Goal: Information Seeking & Learning: Learn about a topic

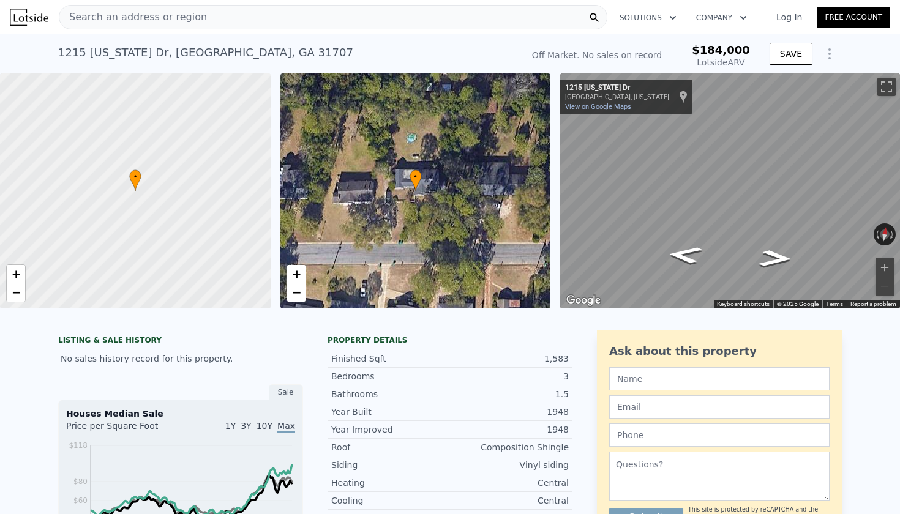
click at [121, 15] on span "Search an address or region" at bounding box center [133, 17] width 148 height 15
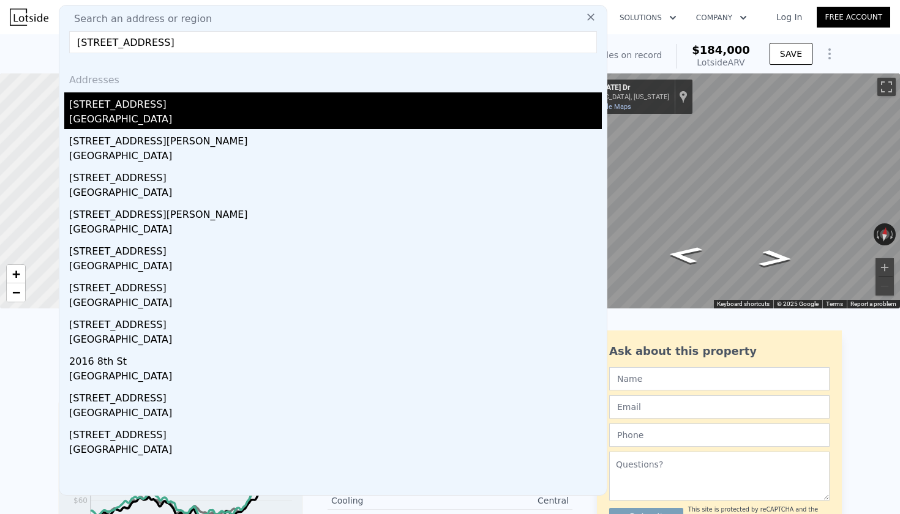
type input "2113 8th St, Columbus, GA 31906"
click at [119, 100] on div "2113 8th St" at bounding box center [335, 102] width 532 height 20
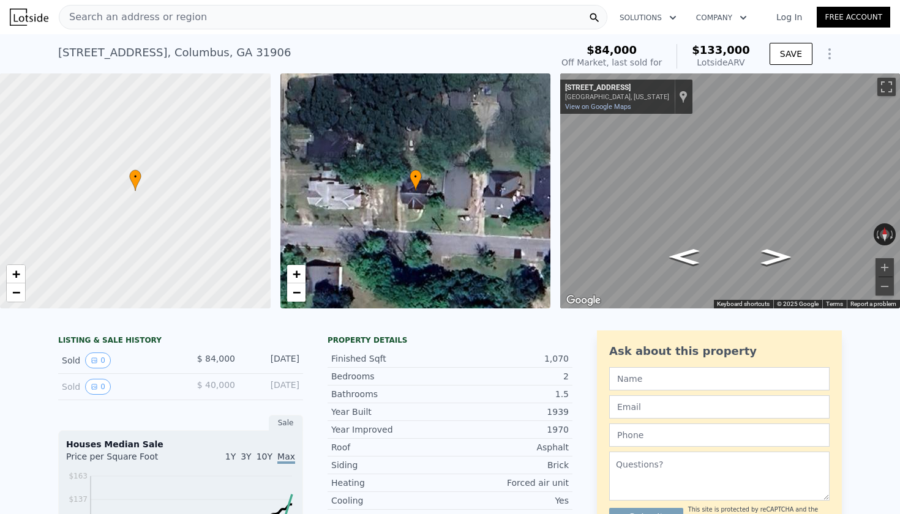
click at [203, 14] on div "Search an address or region" at bounding box center [333, 17] width 548 height 24
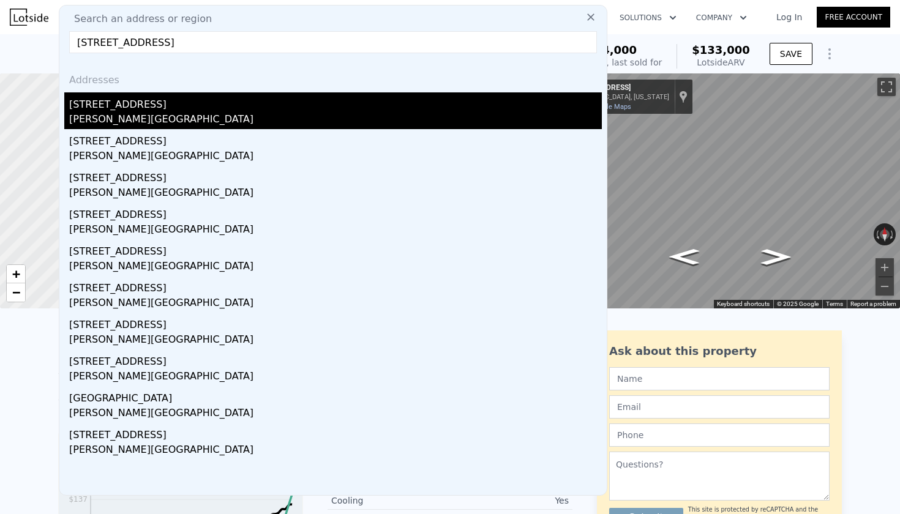
type input "1118 Carlisle Ave, Macon, GA 31204"
click at [134, 110] on div "1118 Carlisle Ave" at bounding box center [335, 102] width 532 height 20
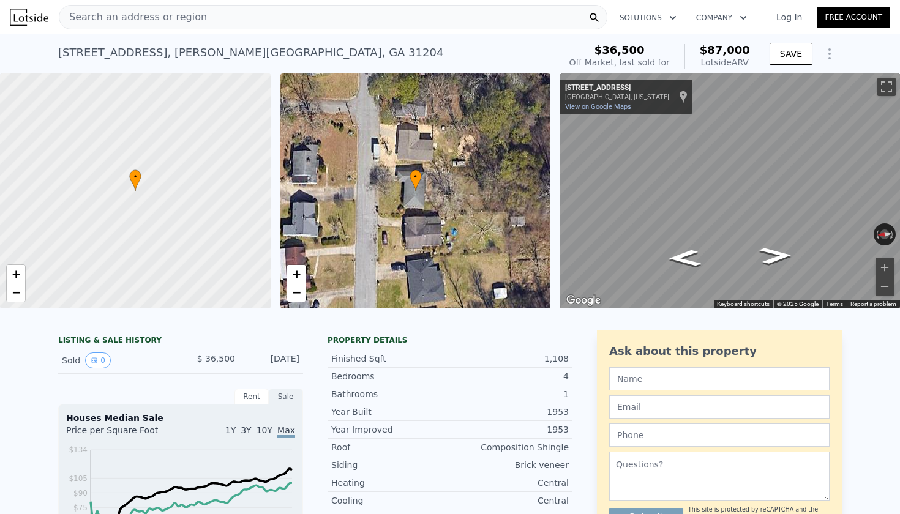
click at [209, 24] on div "Search an address or region" at bounding box center [333, 17] width 548 height 24
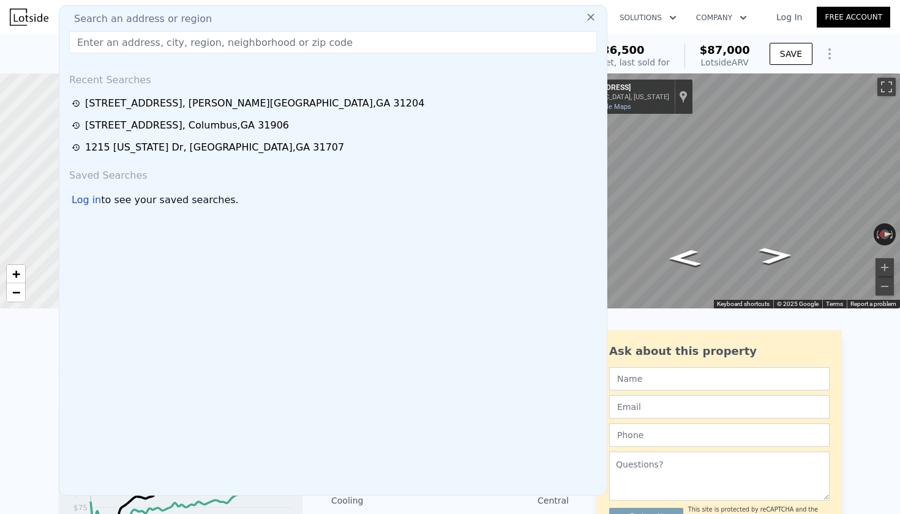
type input "514 Giddens Dr, Nashville, GA 31639"
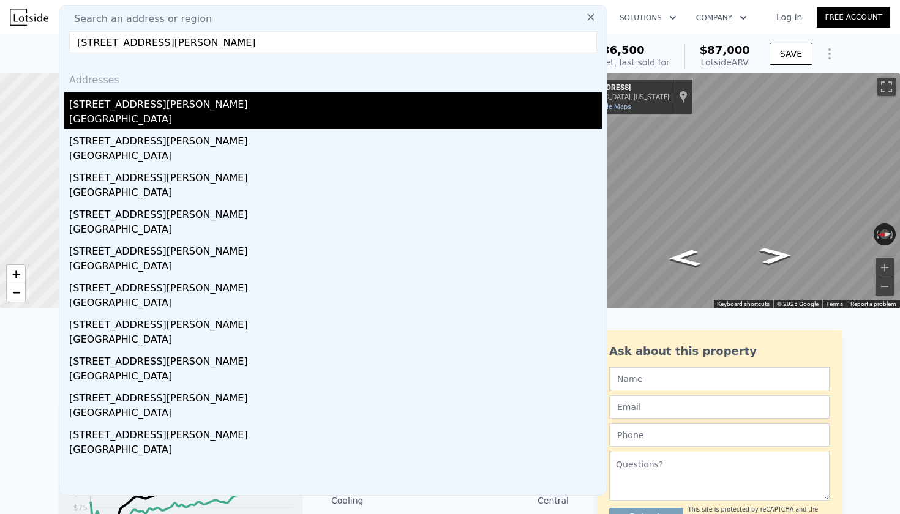
click at [137, 104] on div "514 Giddens Dr" at bounding box center [335, 102] width 532 height 20
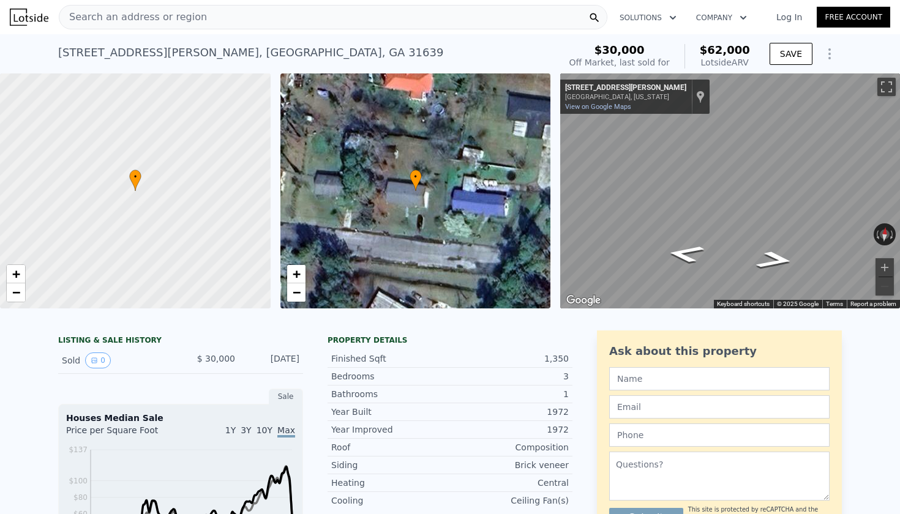
click at [201, 17] on div "Search an address or region" at bounding box center [333, 17] width 548 height 24
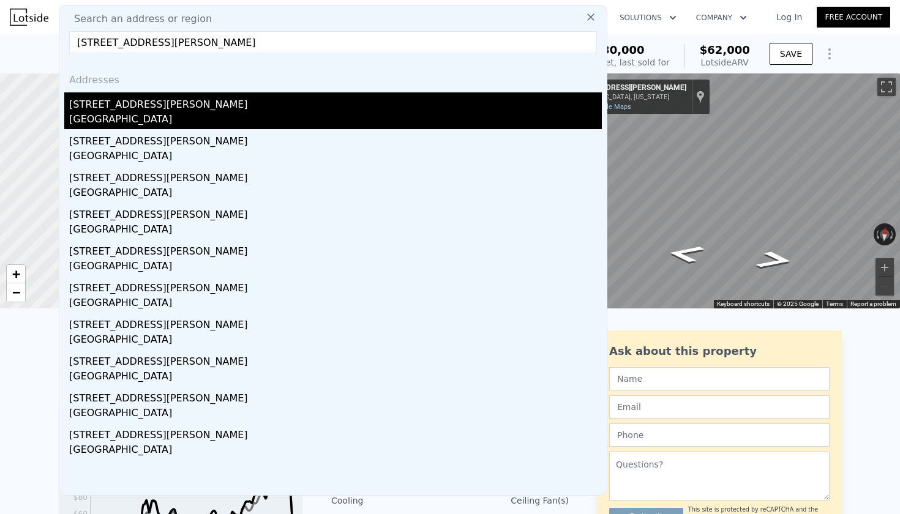
type input "1945 Kimberly Rd SW, Atlanta, GA 30331"
click at [133, 107] on div "1945 Kimberly Rd SW" at bounding box center [335, 102] width 532 height 20
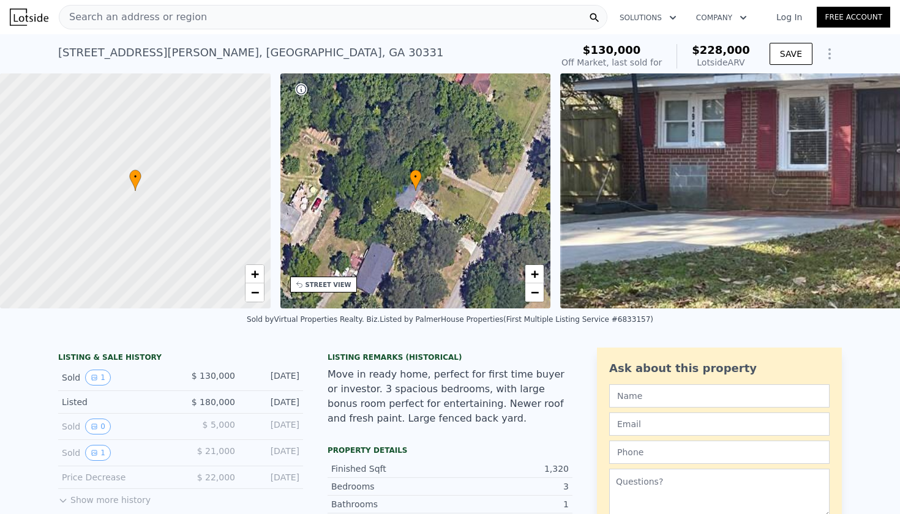
click at [791, 16] on link "Log In" at bounding box center [788, 17] width 55 height 12
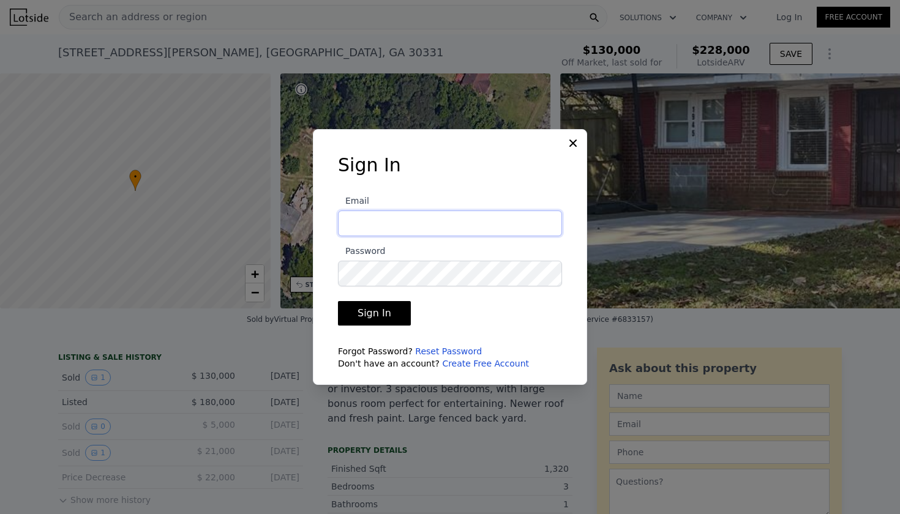
type input "xmsettlex@gmail.com"
click at [369, 313] on button "Sign In" at bounding box center [374, 313] width 73 height 24
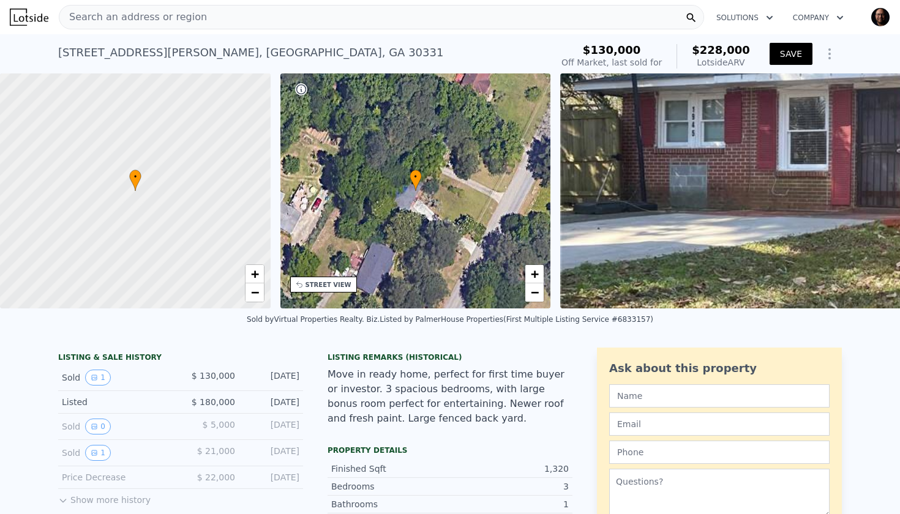
click at [792, 53] on button "SAVE" at bounding box center [790, 54] width 43 height 22
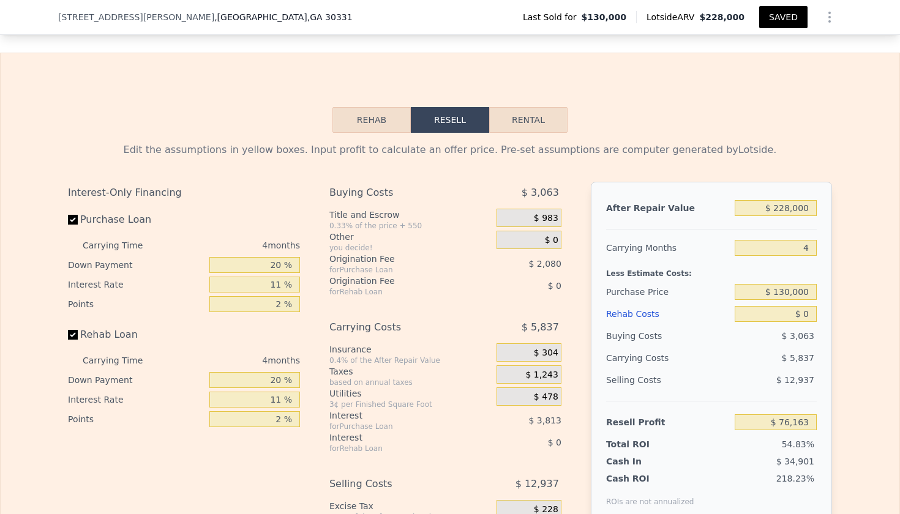
scroll to position [1792, 0]
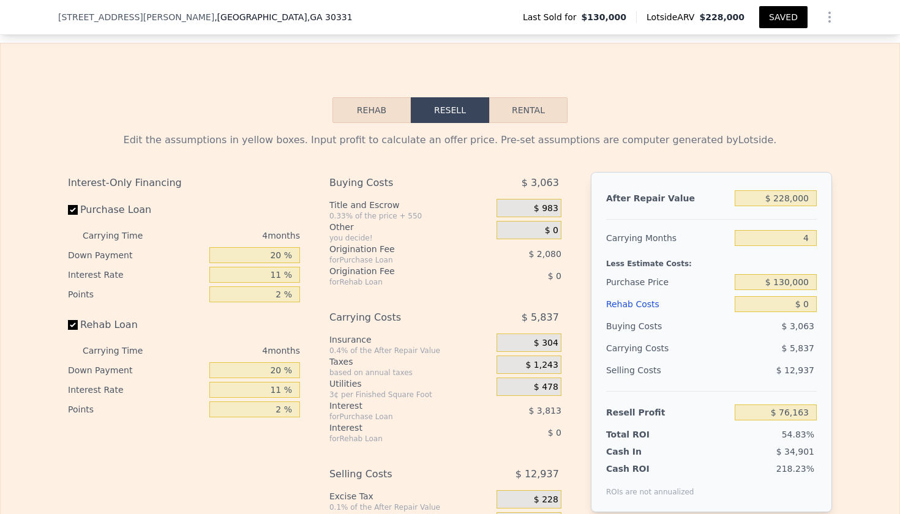
click at [531, 108] on button "Rental" at bounding box center [528, 110] width 78 height 26
select select "30"
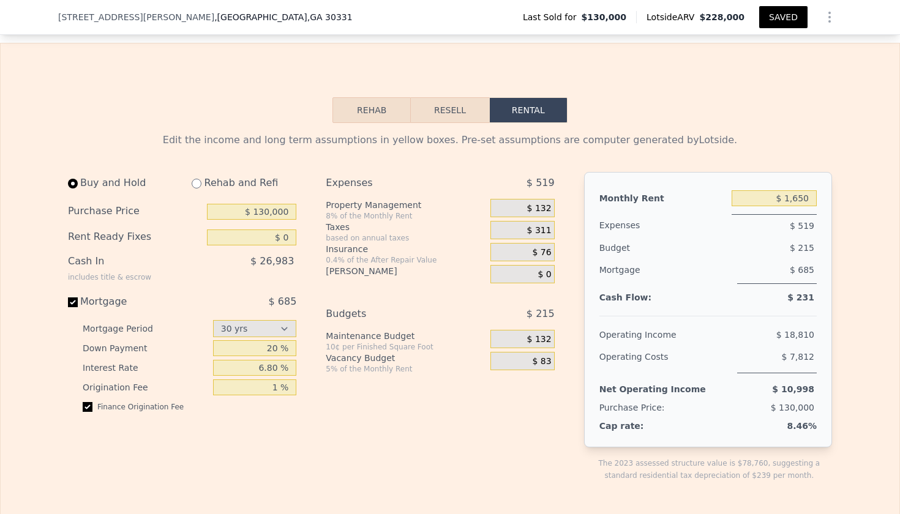
click at [465, 113] on button "Resell" at bounding box center [450, 110] width 78 height 26
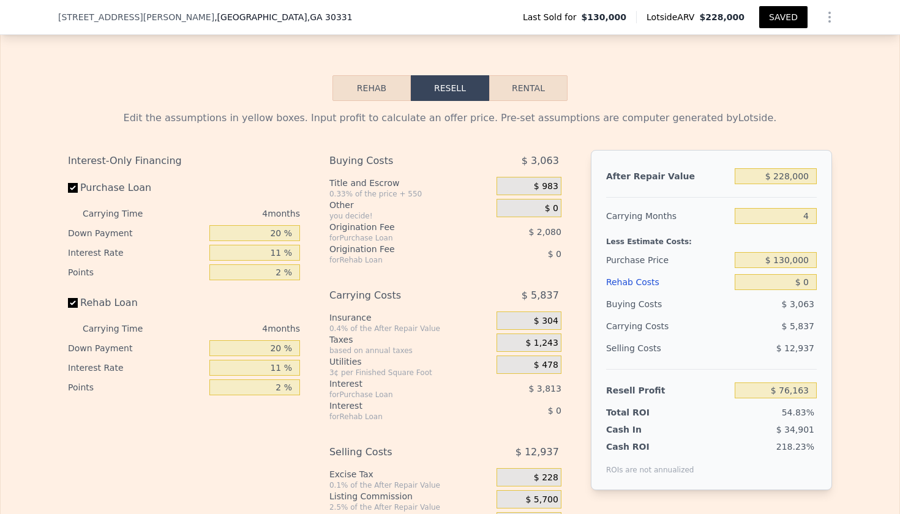
scroll to position [1814, 0]
click at [70, 185] on input "Purchase Loan" at bounding box center [73, 187] width 10 height 10
checkbox input "false"
type input "$ 82,055"
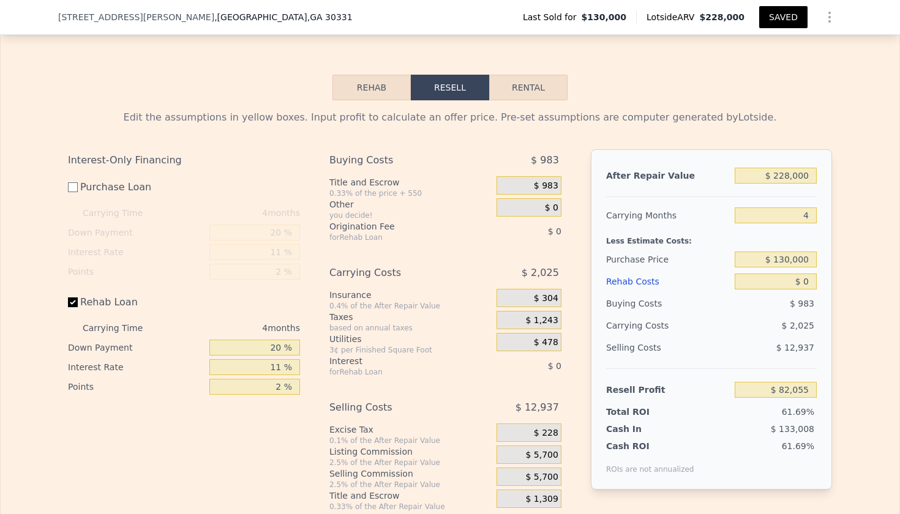
click at [73, 300] on input "Rehab Loan" at bounding box center [73, 302] width 10 height 10
checkbox input "false"
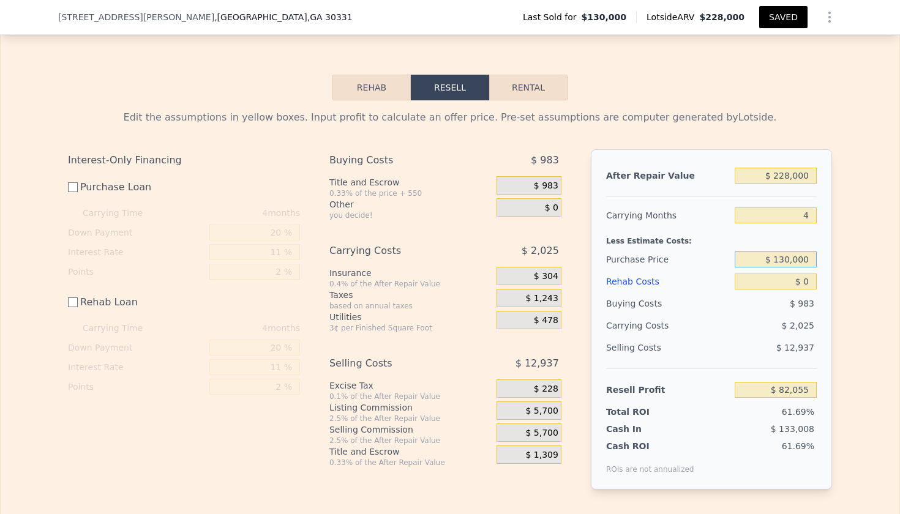
click at [807, 261] on input "$ 130,000" at bounding box center [775, 260] width 82 height 16
type input "$ 100,000"
click at [812, 282] on input "$ 0" at bounding box center [775, 282] width 82 height 16
type input "$ 112,155"
type input "$ 20"
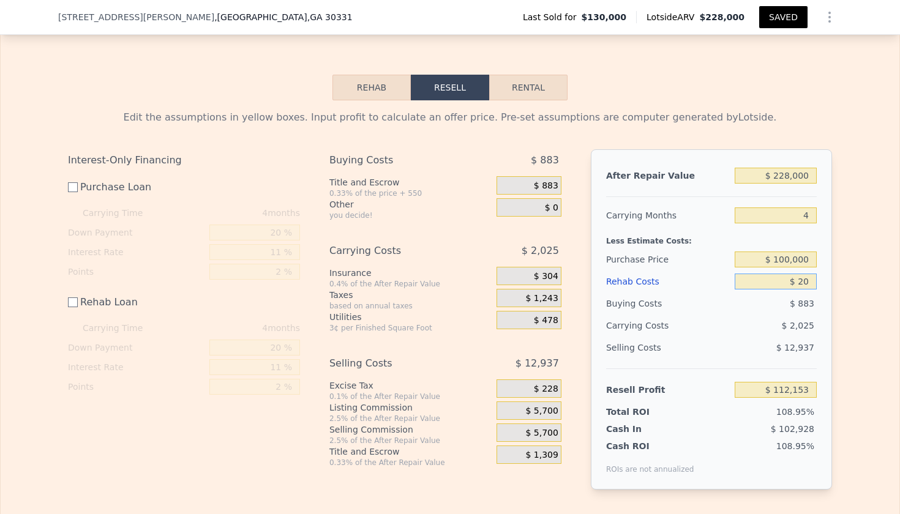
type input "$ 112,135"
type input "$ 200"
type input "$ 111,955"
type input "$ 2,000"
type input "$ 110,155"
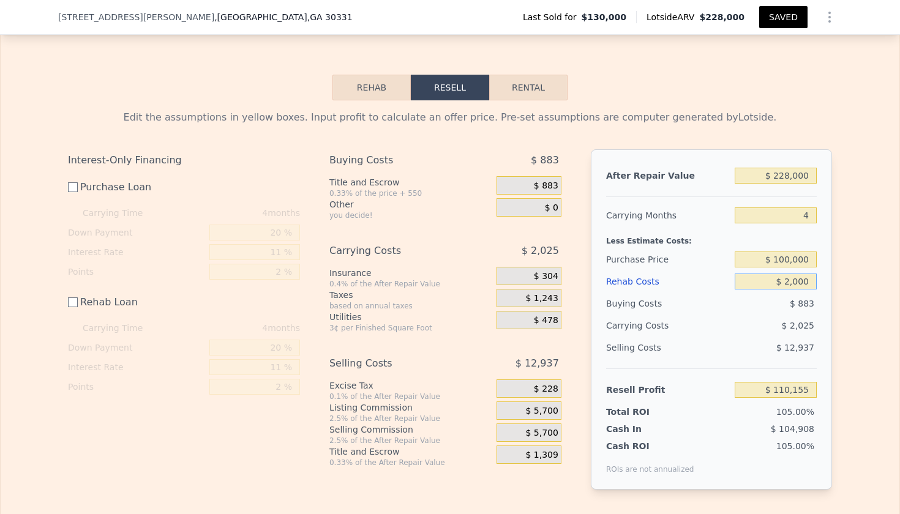
type input "$ 20,000"
type input "$ 92,155"
click at [736, 304] on div "$ 883" at bounding box center [775, 304] width 83 height 22
click at [536, 90] on button "Rental" at bounding box center [528, 88] width 78 height 26
select select "30"
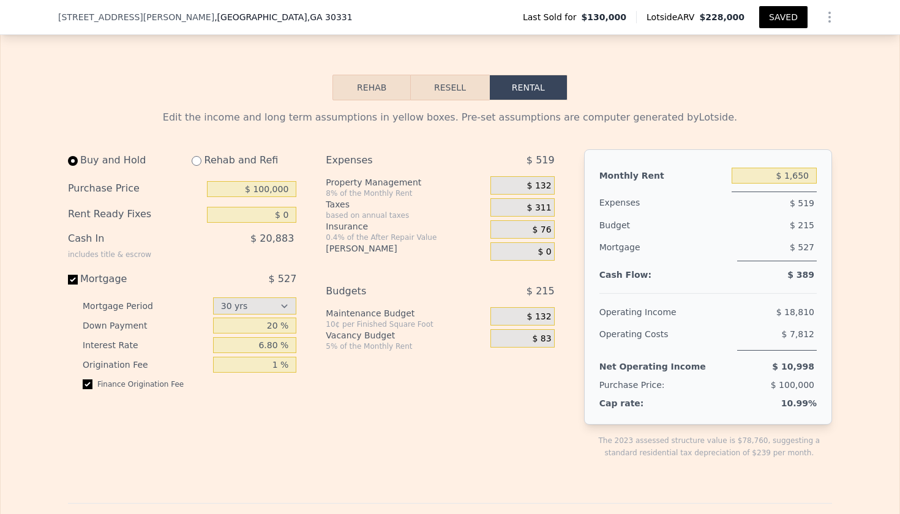
click at [458, 94] on button "Resell" at bounding box center [450, 88] width 78 height 26
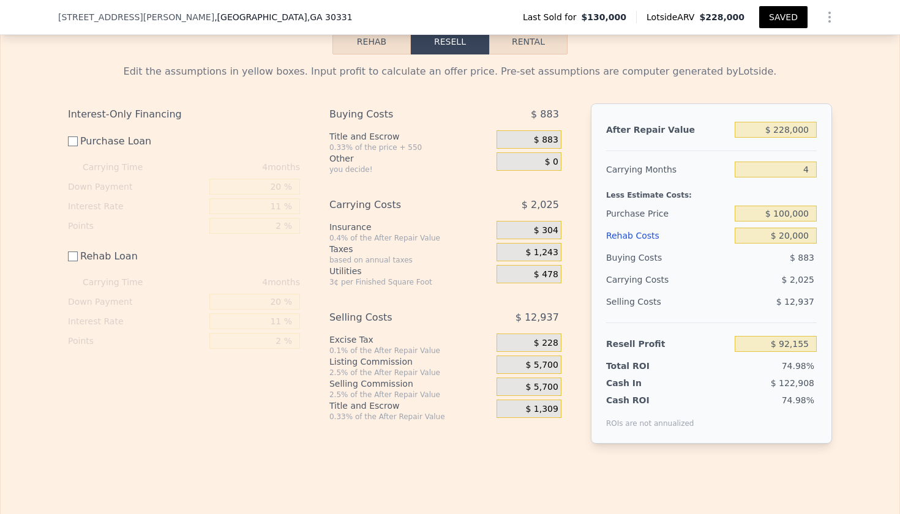
scroll to position [1856, 0]
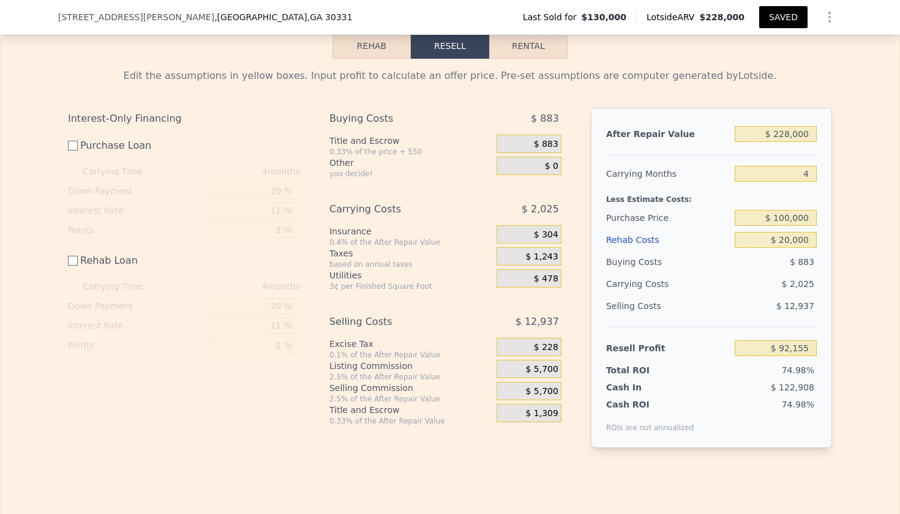
click at [72, 262] on input "Rehab Loan" at bounding box center [73, 261] width 10 height 10
checkbox input "true"
type input "$ 91,247"
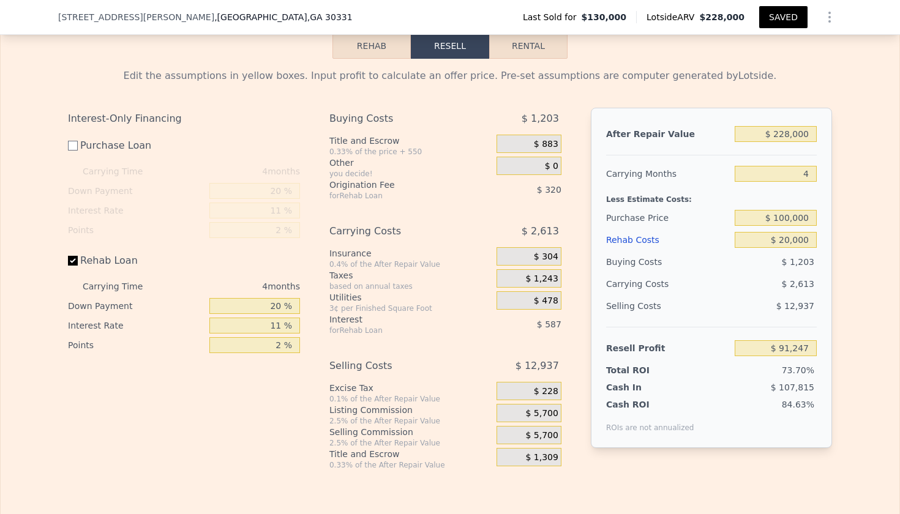
click at [72, 262] on input "Rehab Loan" at bounding box center [73, 261] width 10 height 10
checkbox input "false"
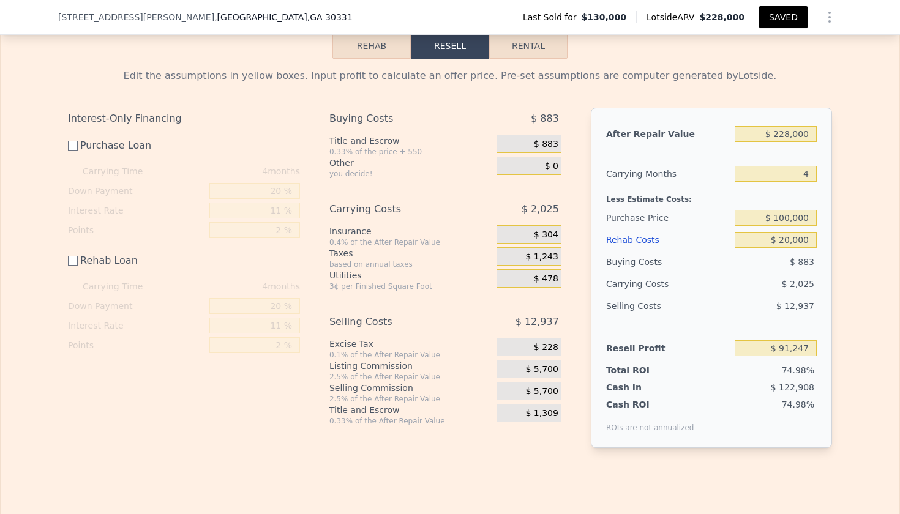
type input "$ 92,155"
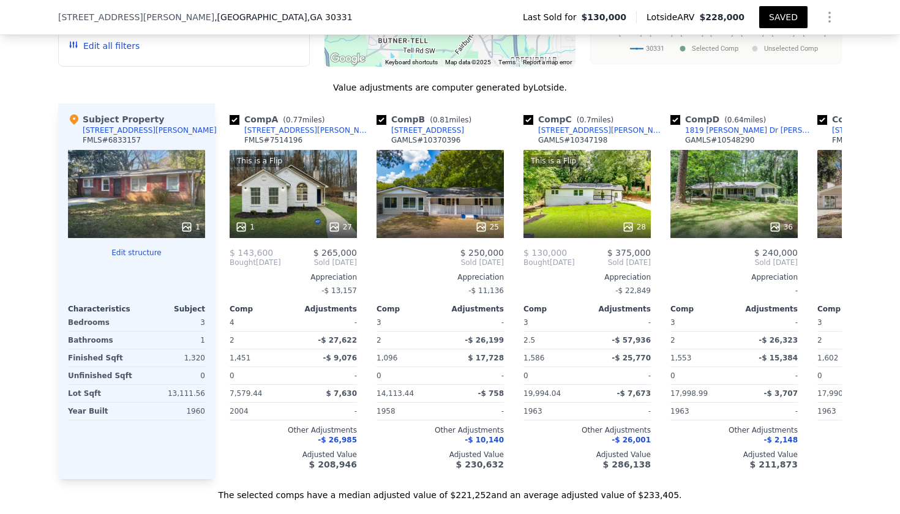
scroll to position [1274, 0]
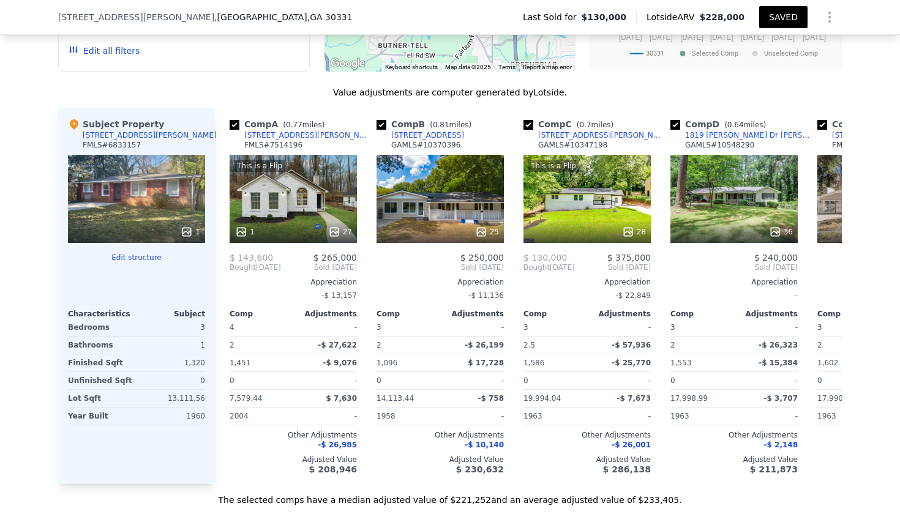
click at [787, 17] on button "SAVED" at bounding box center [783, 17] width 48 height 22
click at [835, 18] on icon "Show Options" at bounding box center [829, 17] width 15 height 15
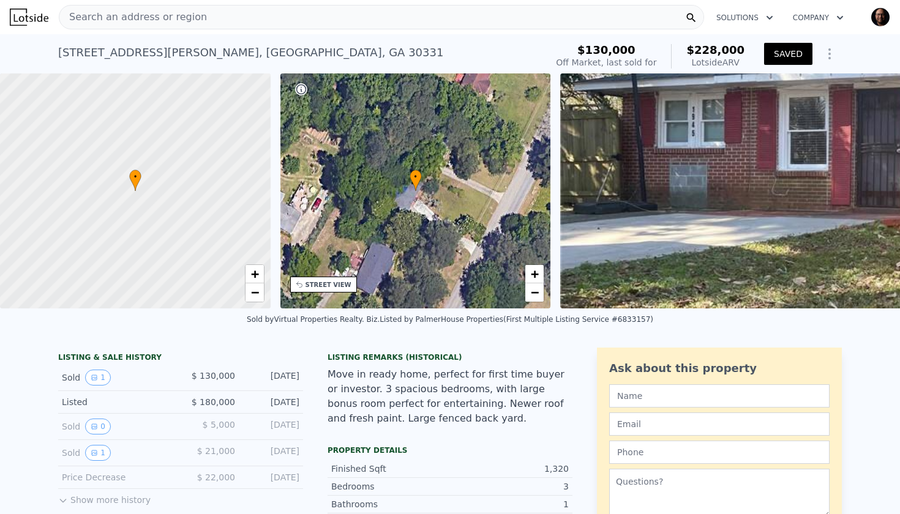
scroll to position [0, 0]
click at [876, 20] on img "button" at bounding box center [880, 17] width 20 height 20
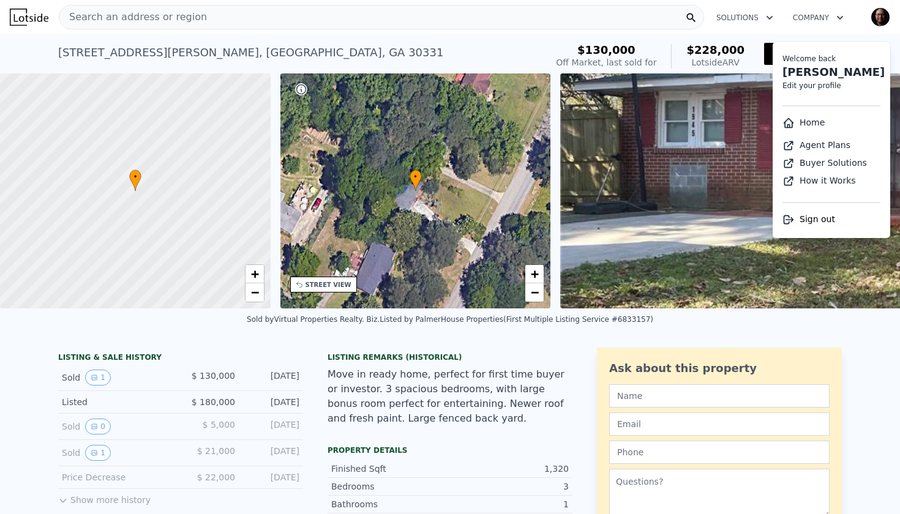
click at [876, 20] on img "button" at bounding box center [880, 17] width 20 height 20
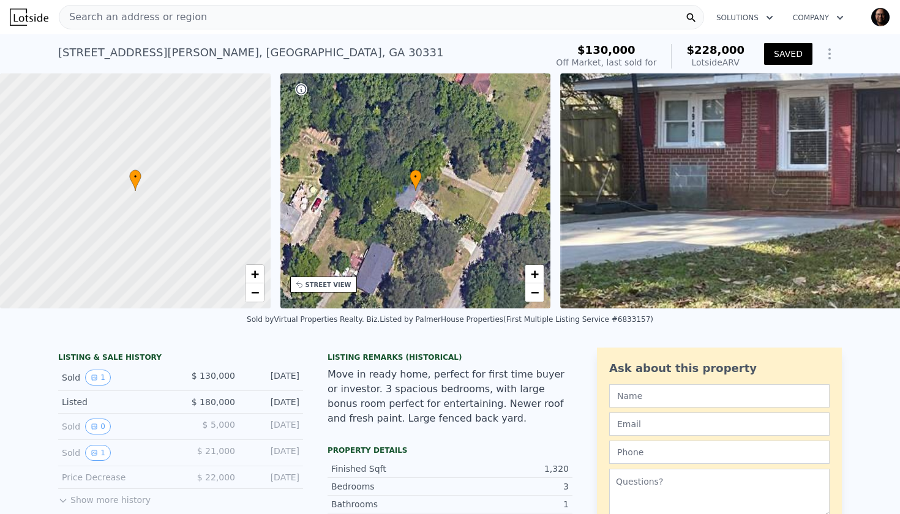
click at [839, 18] on icon "button" at bounding box center [840, 18] width 6 height 4
click at [874, 24] on img "button" at bounding box center [880, 17] width 20 height 20
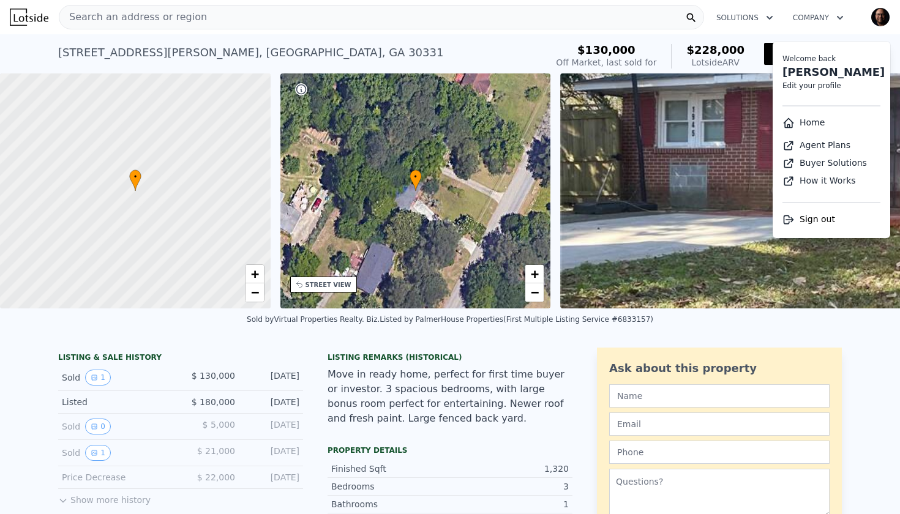
click at [812, 124] on link "Home" at bounding box center [803, 123] width 42 height 10
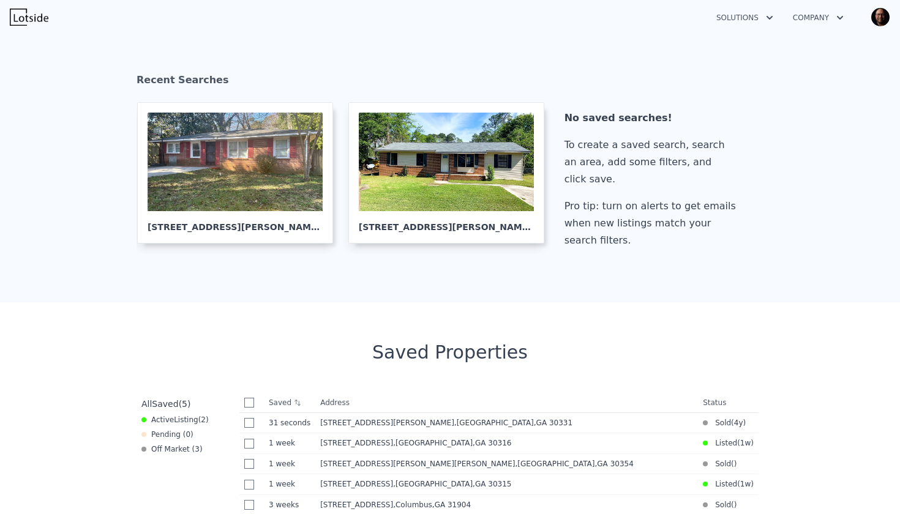
scroll to position [221, 0]
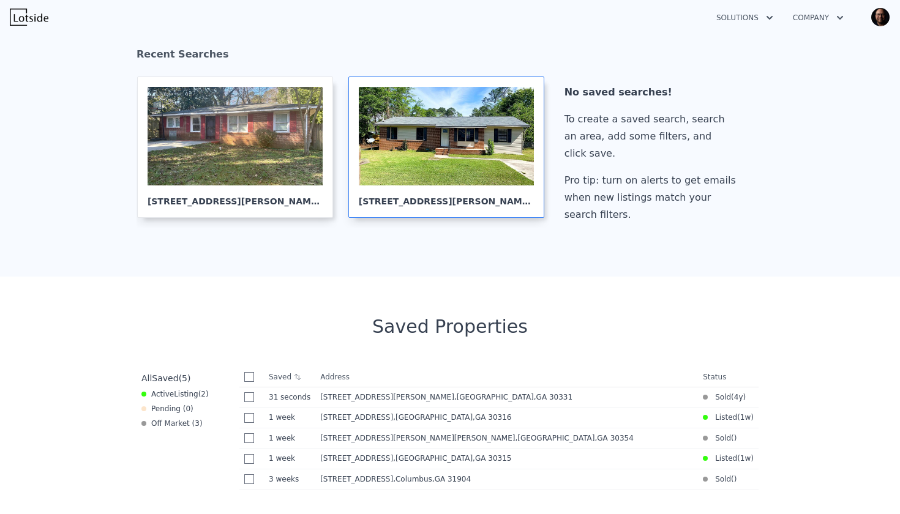
click at [451, 179] on div at bounding box center [446, 136] width 175 height 99
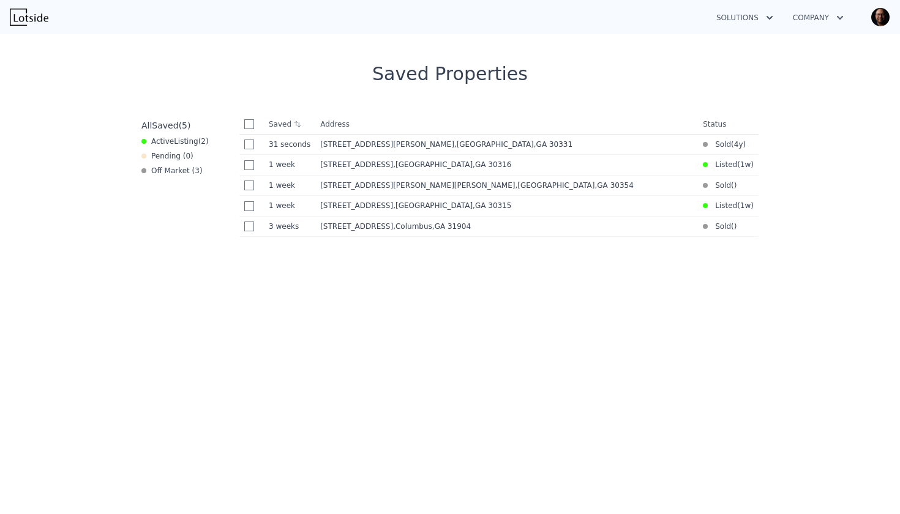
scroll to position [469, 0]
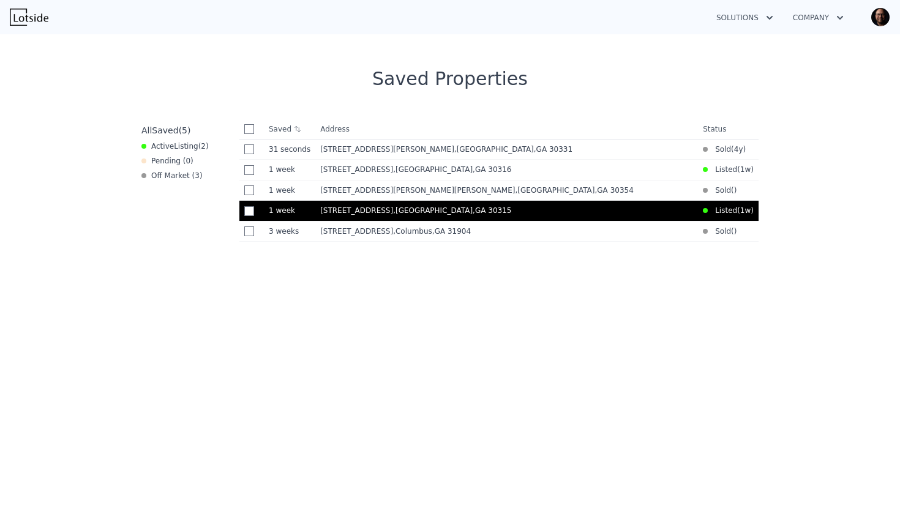
click at [471, 211] on span ", Atlanta , GA 30315" at bounding box center [454, 210] width 123 height 9
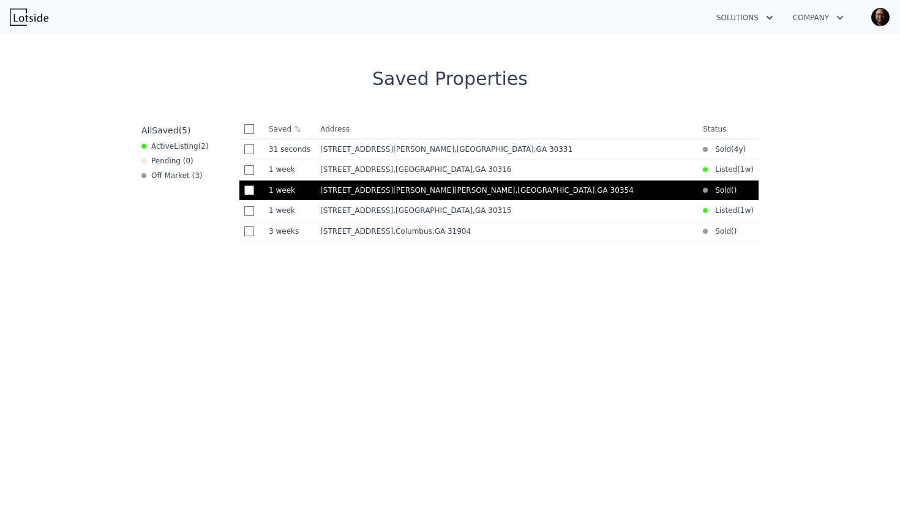
click at [375, 193] on span "[STREET_ADDRESS][PERSON_NAME][PERSON_NAME]" at bounding box center [417, 190] width 195 height 9
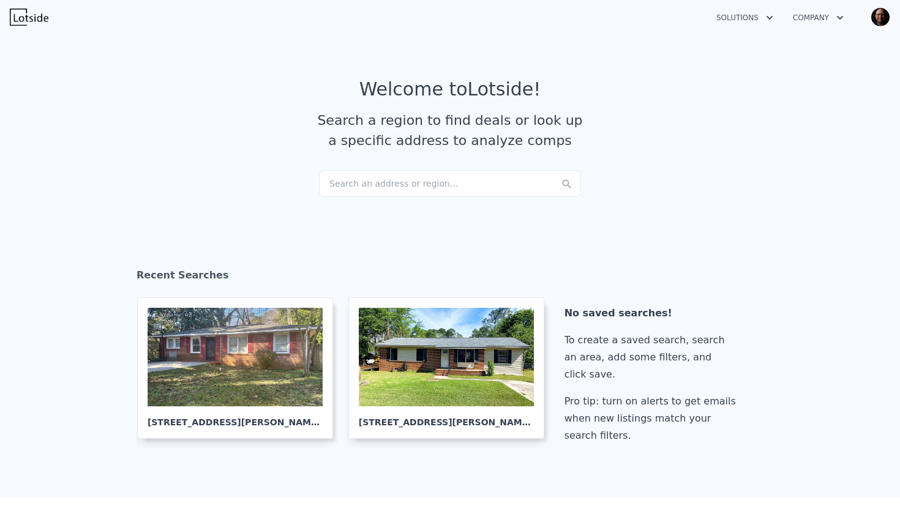
scroll to position [0, 0]
click at [349, 183] on div "Search an address or region..." at bounding box center [450, 183] width 262 height 27
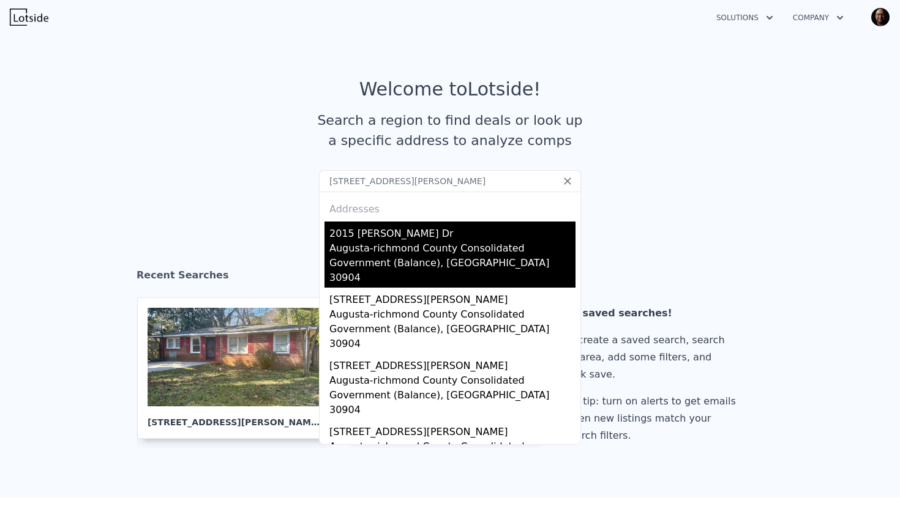
type input "2015 Wharton Dr, Augusta, GA 30904"
click at [372, 233] on div "2015 Wharton Dr" at bounding box center [452, 232] width 246 height 20
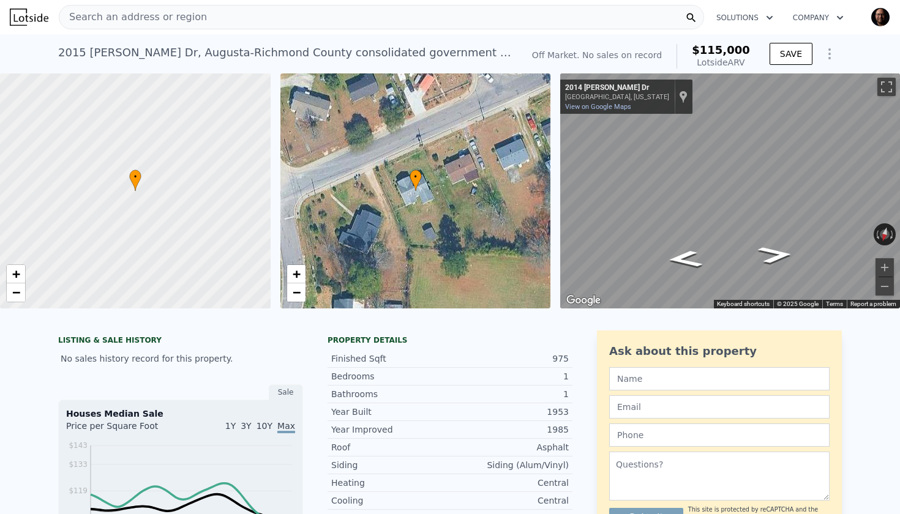
click at [205, 22] on div "Search an address or region" at bounding box center [381, 17] width 645 height 24
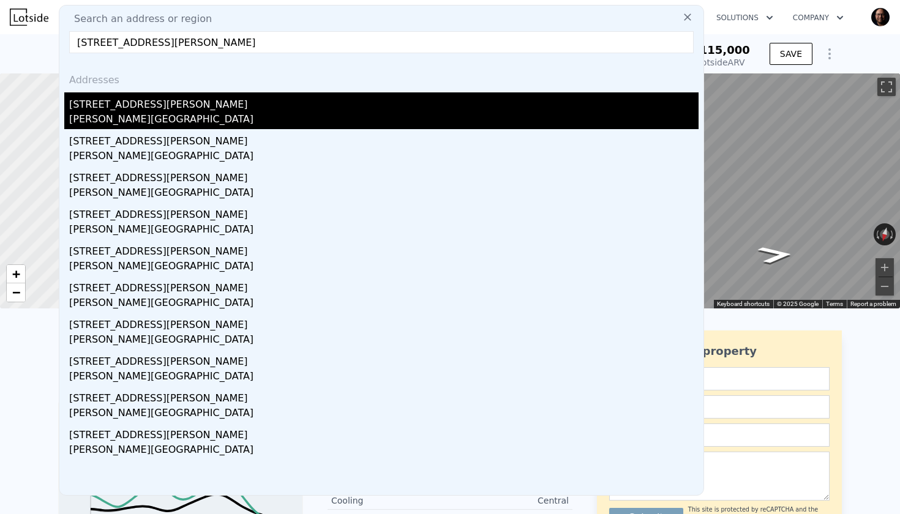
type input "3920 Hitchcock Rd, Macon, GA 31217"
click at [146, 108] on div "3920 Hitchcock Rd" at bounding box center [383, 102] width 629 height 20
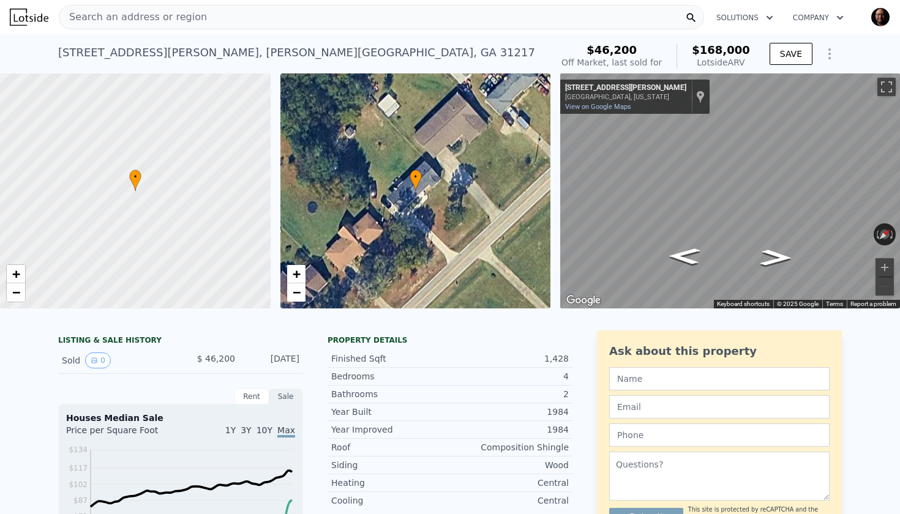
click at [232, 23] on div "Search an address or region" at bounding box center [381, 17] width 645 height 24
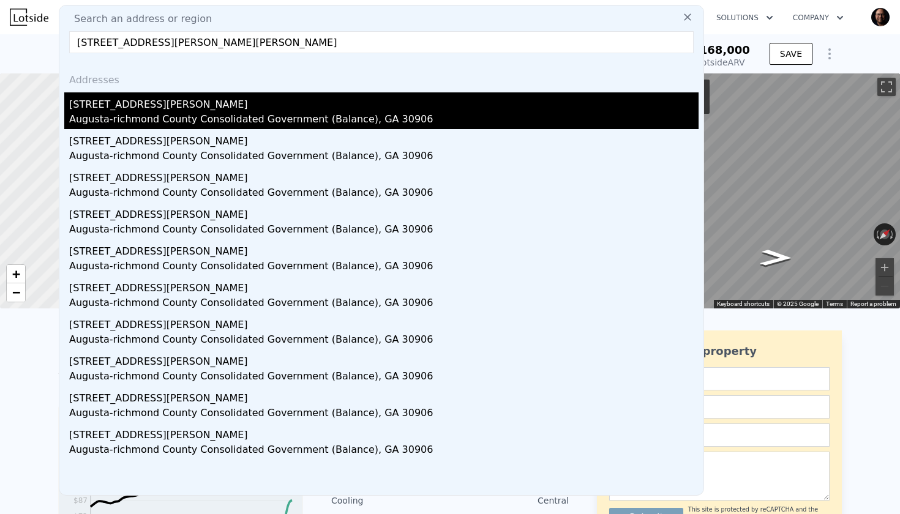
type input "2614 Glenn Hills Dr, Augusta, GA 30906"
click at [146, 102] on div "2614 Glenn Hills Dr" at bounding box center [383, 102] width 629 height 20
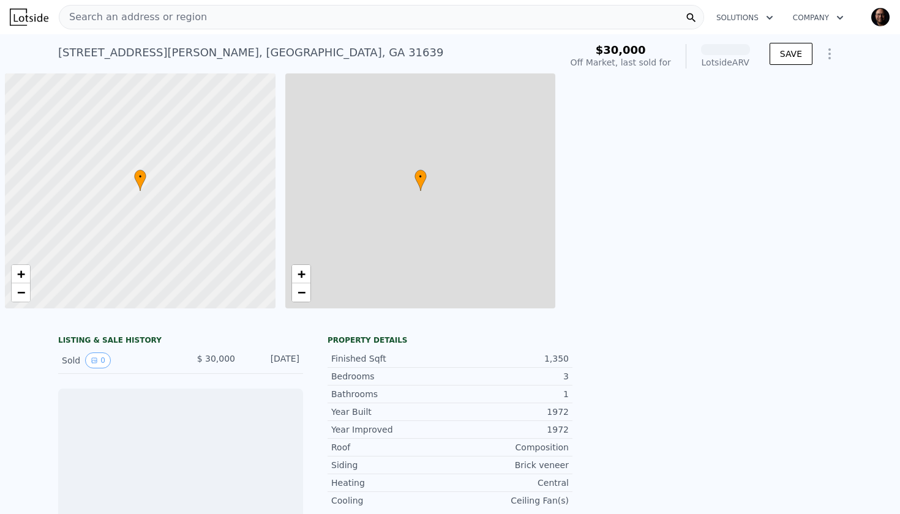
scroll to position [0, 5]
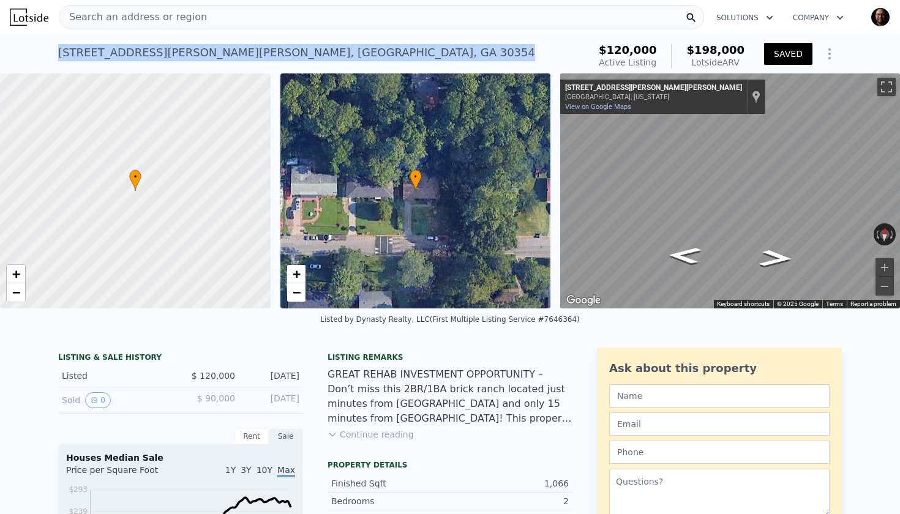
drag, startPoint x: 61, startPoint y: 50, endPoint x: 248, endPoint y: 48, distance: 187.3
click at [248, 48] on div "[STREET_ADDRESS][PERSON_NAME][PERSON_NAME] Active at $120k (~ARV $198k )" at bounding box center [321, 56] width 526 height 34
copy div "[STREET_ADDRESS][PERSON_NAME]"
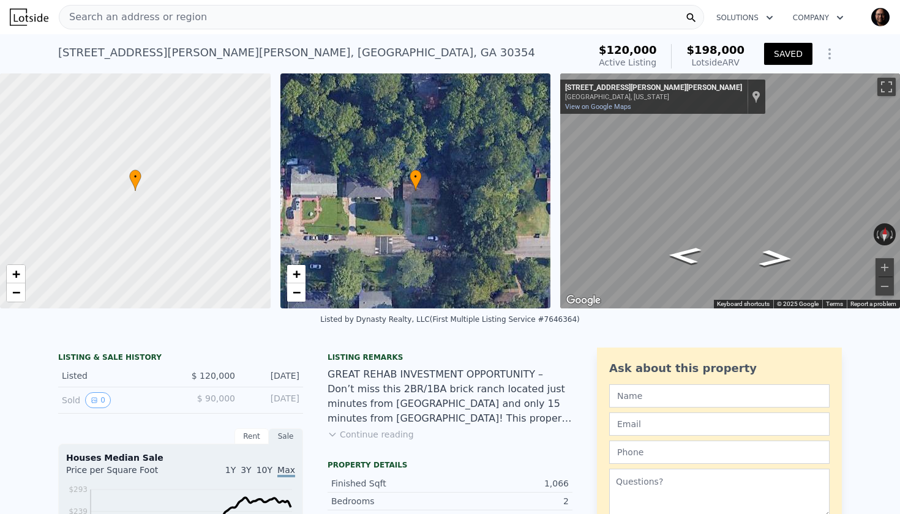
click at [285, 55] on div "[STREET_ADDRESS][PERSON_NAME][PERSON_NAME] Active at $120k (~ARV $198k )" at bounding box center [321, 56] width 526 height 34
